Goal: Information Seeking & Learning: Learn about a topic

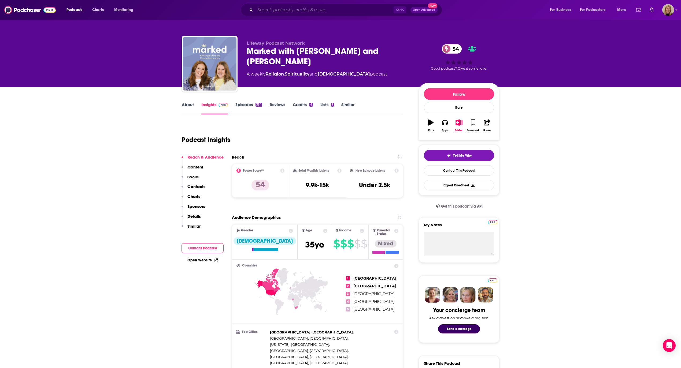
click at [336, 12] on input "Search podcasts, credits, & more..." at bounding box center [324, 10] width 138 height 9
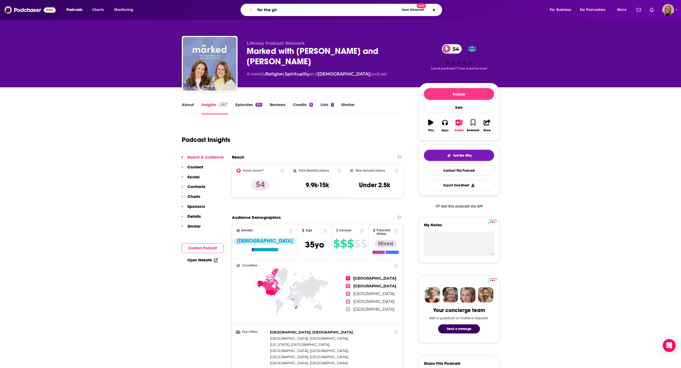
type input "for the girl"
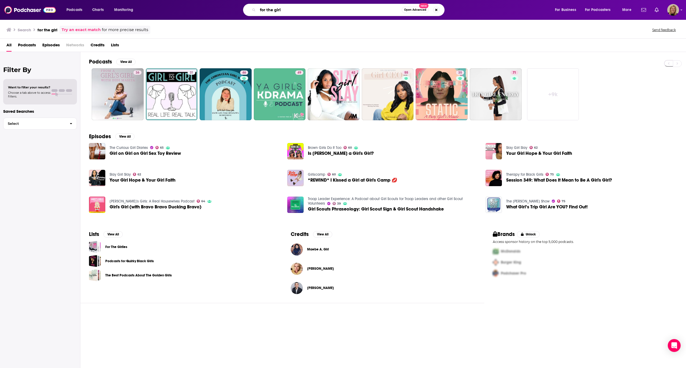
click at [292, 6] on input "for the girl" at bounding box center [330, 10] width 144 height 9
type input "for the girl [PERSON_NAME]"
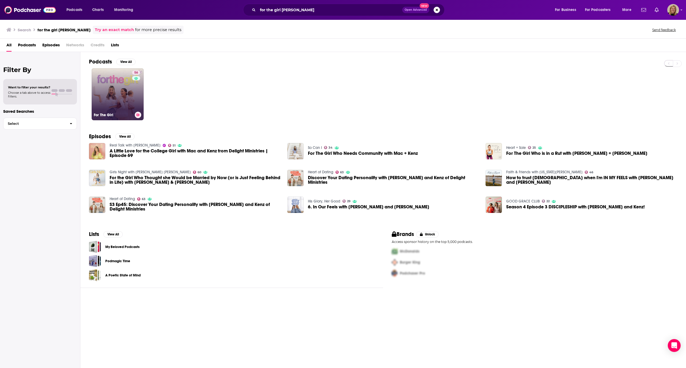
click at [118, 86] on link "56 For The Girl" at bounding box center [118, 94] width 52 height 52
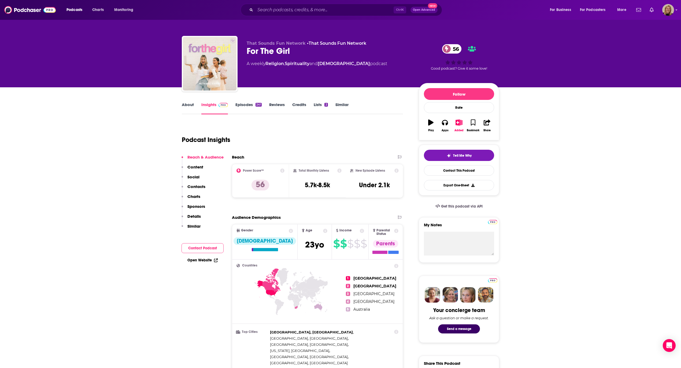
drag, startPoint x: 58, startPoint y: 196, endPoint x: 62, endPoint y: 194, distance: 4.3
